Goal: Transaction & Acquisition: Obtain resource

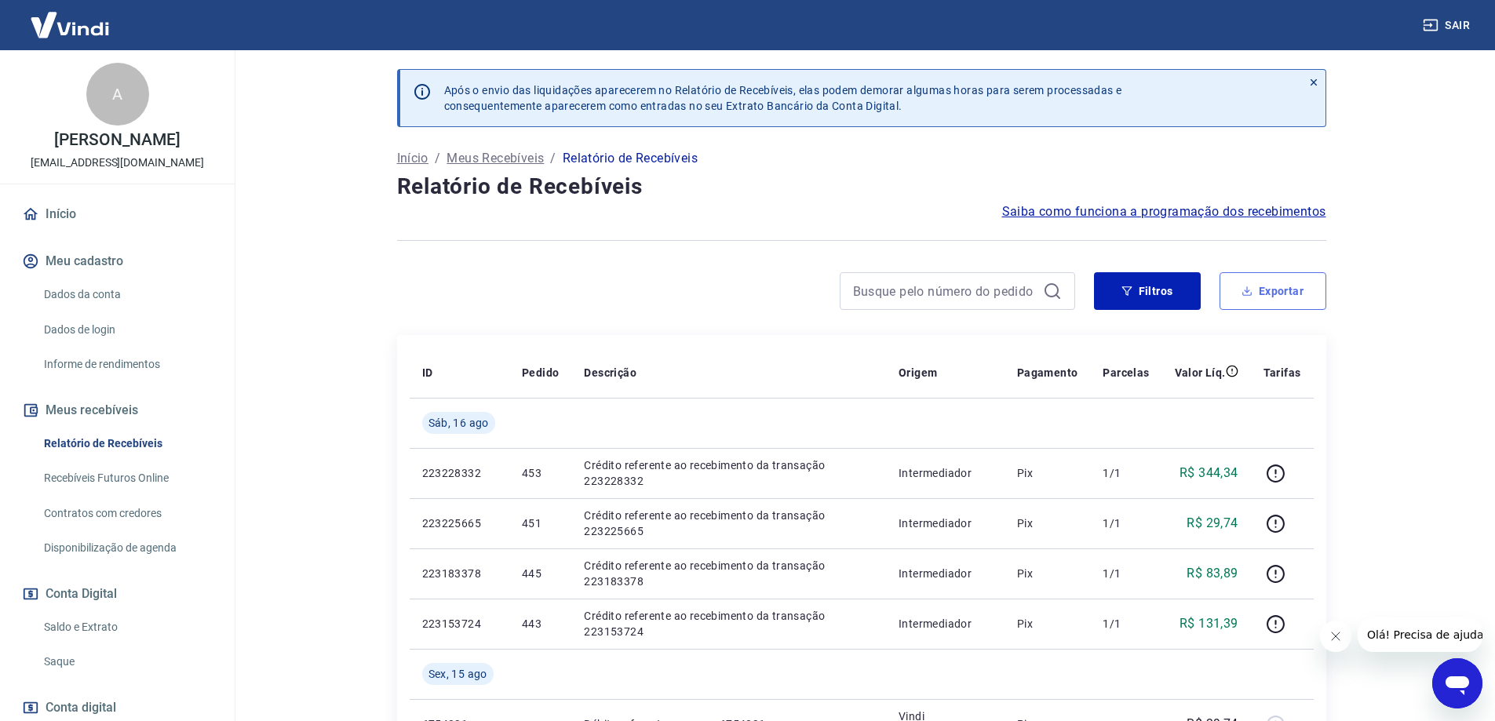
click at [1278, 288] on button "Exportar" at bounding box center [1272, 291] width 107 height 38
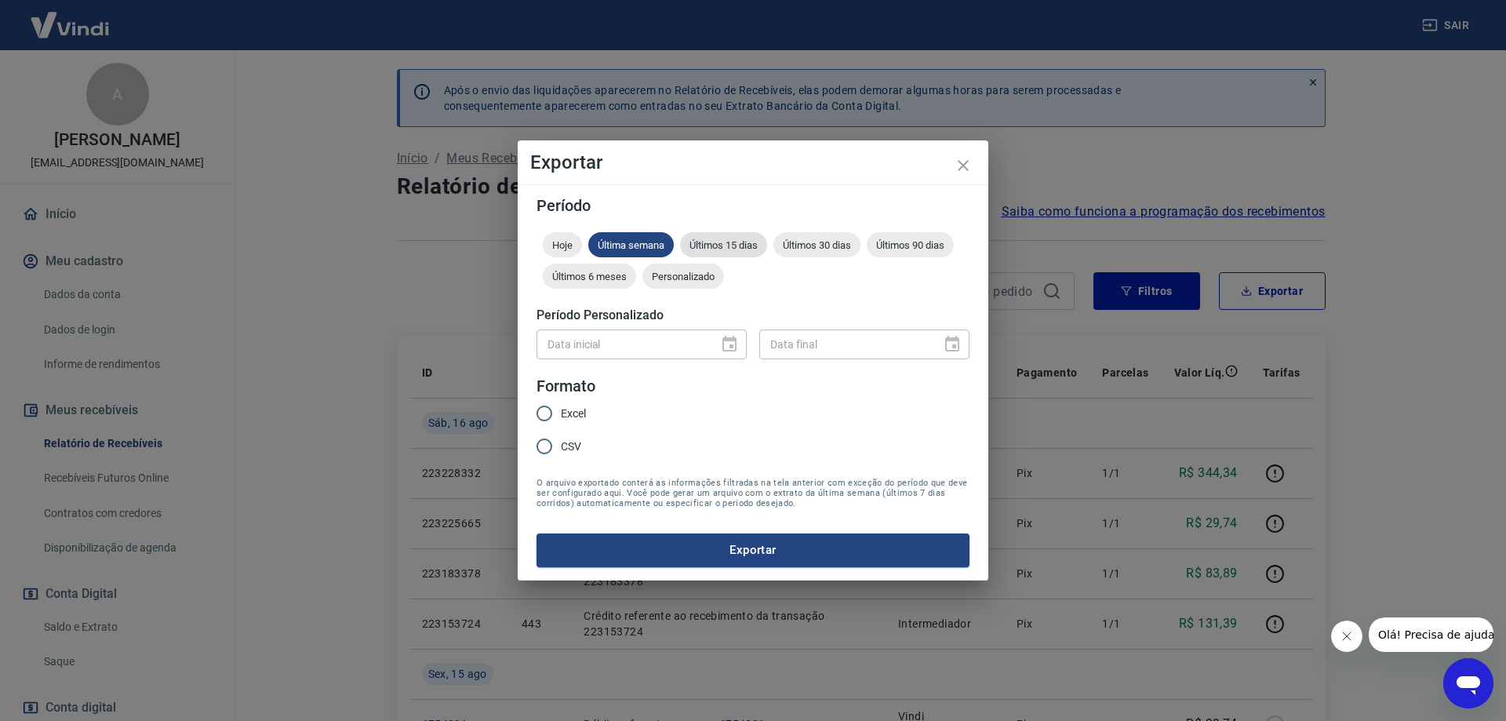
click at [760, 242] on span "Últimos 15 dias" at bounding box center [723, 245] width 87 height 12
click at [570, 421] on span "Excel" at bounding box center [573, 414] width 25 height 16
click at [561, 421] on input "Excel" at bounding box center [544, 413] width 33 height 33
radio input "true"
click at [643, 545] on button "Exportar" at bounding box center [753, 550] width 433 height 33
